Goal: Find specific page/section: Find specific page/section

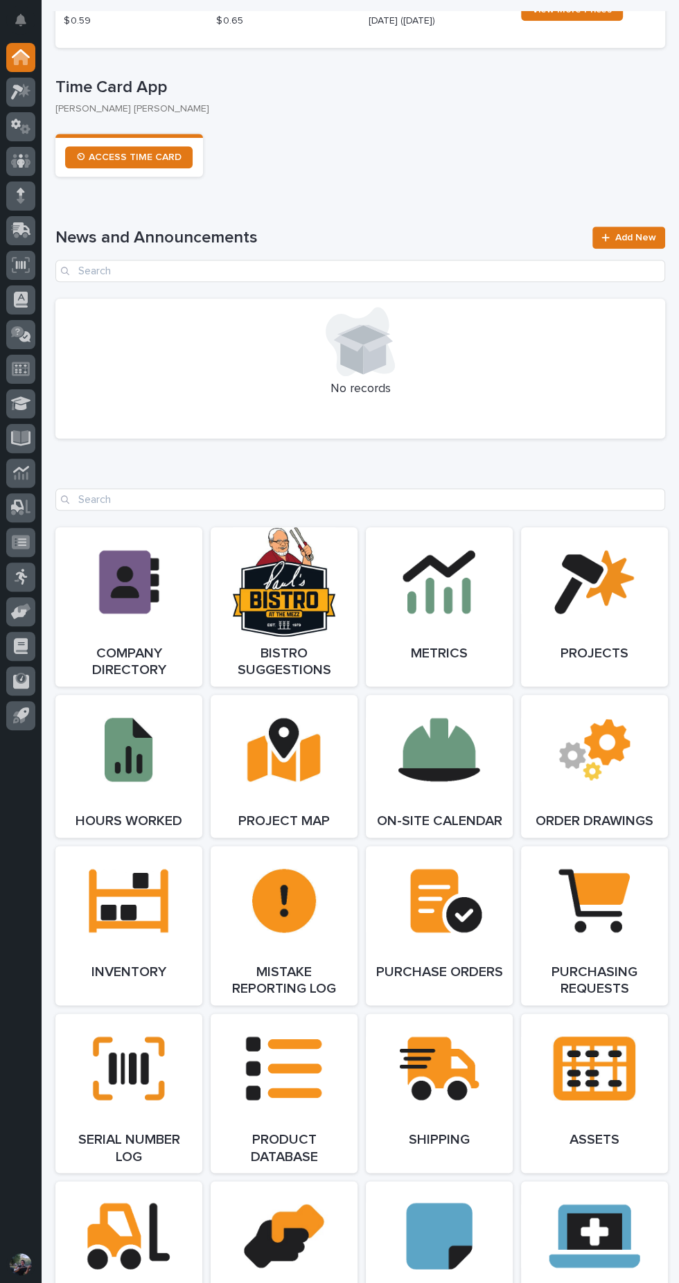
scroll to position [1612, 0]
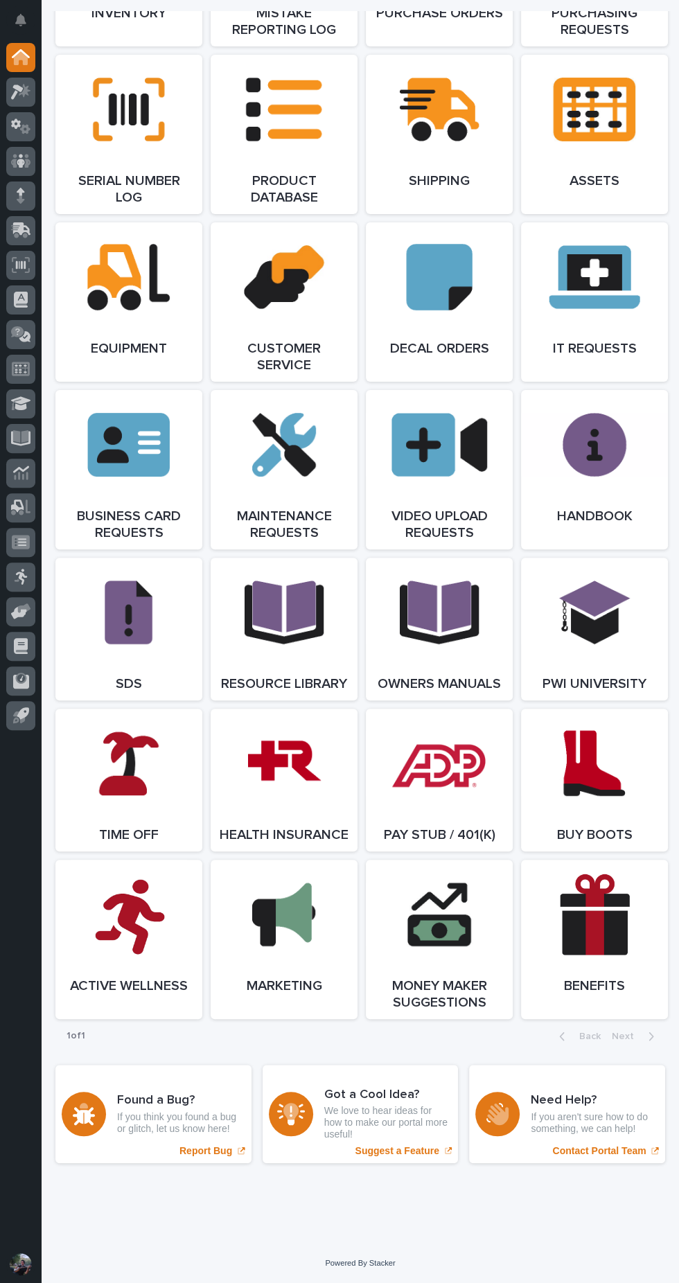
click at [317, 811] on link "Open Link" at bounding box center [284, 780] width 147 height 143
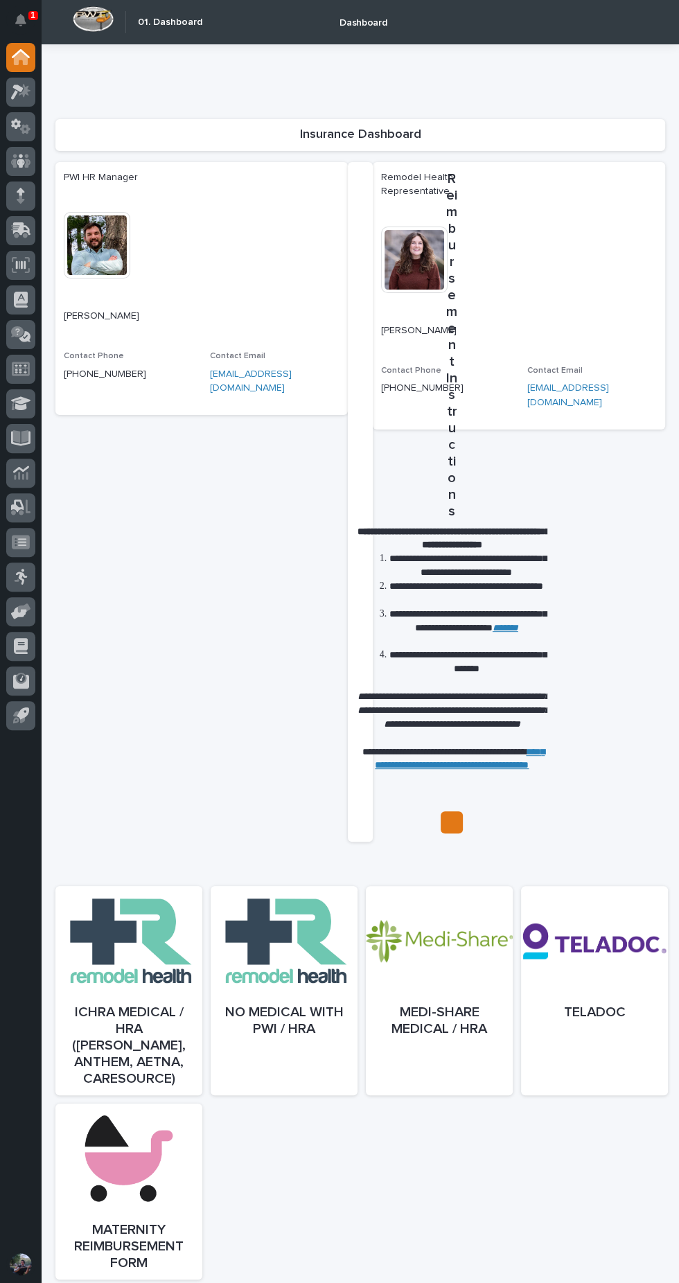
click at [463, 981] on div at bounding box center [439, 1004] width 147 height 209
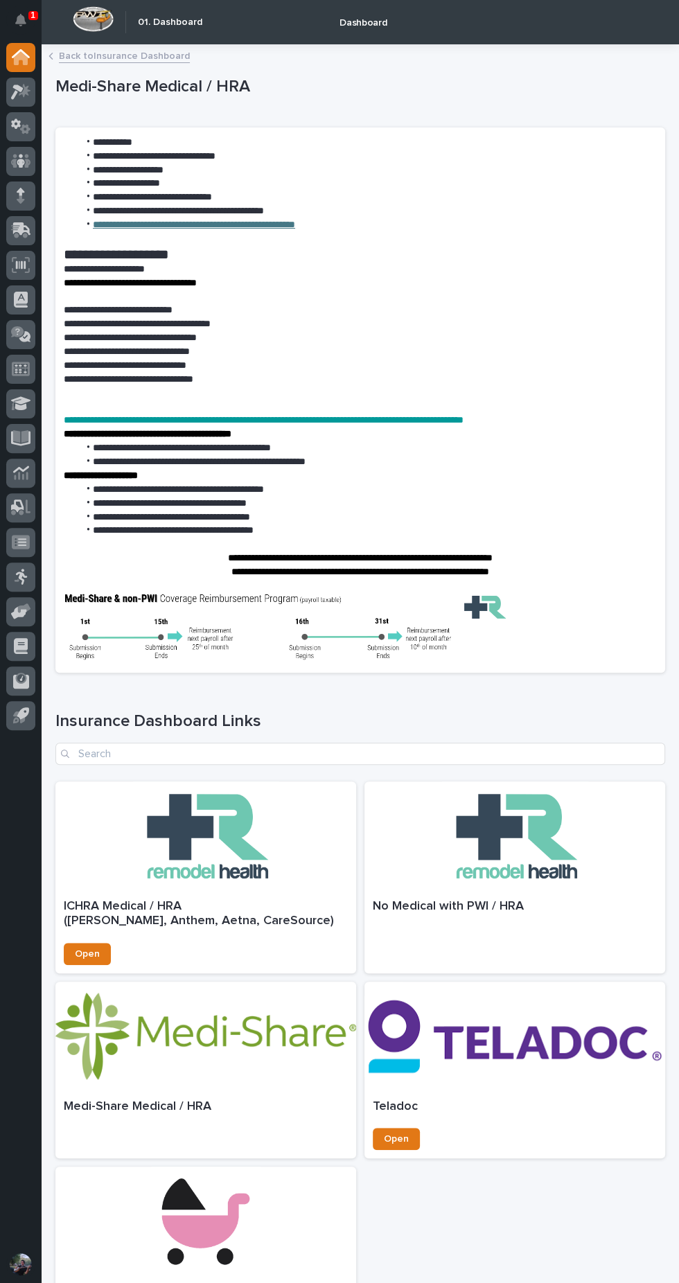
click at [295, 220] on link "**********" at bounding box center [194, 225] width 202 height 10
